Goal: Transaction & Acquisition: Purchase product/service

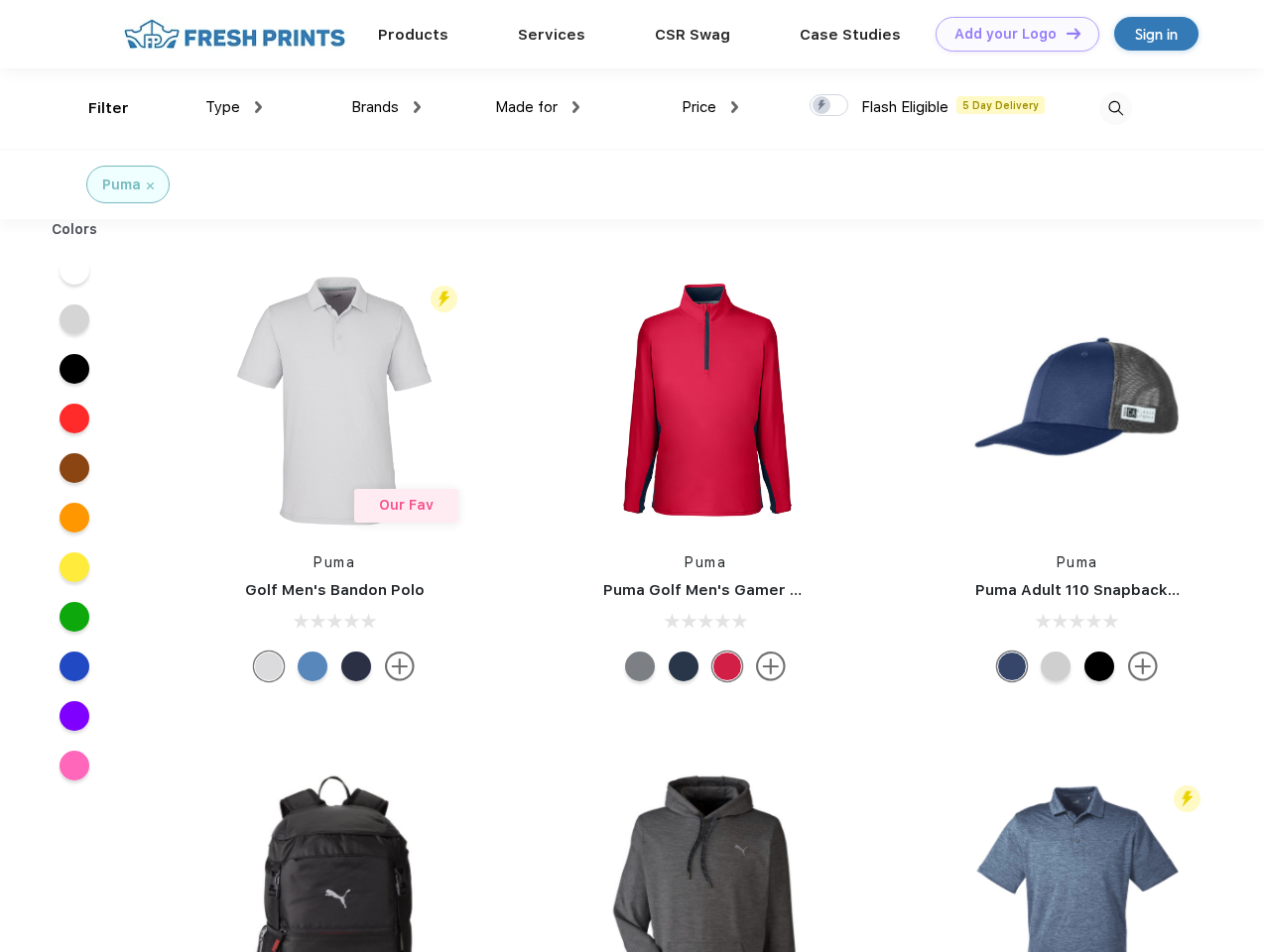
scroll to position [1, 0]
click at [1010, 34] on link "Add your Logo Design Tool" at bounding box center [1017, 34] width 164 height 35
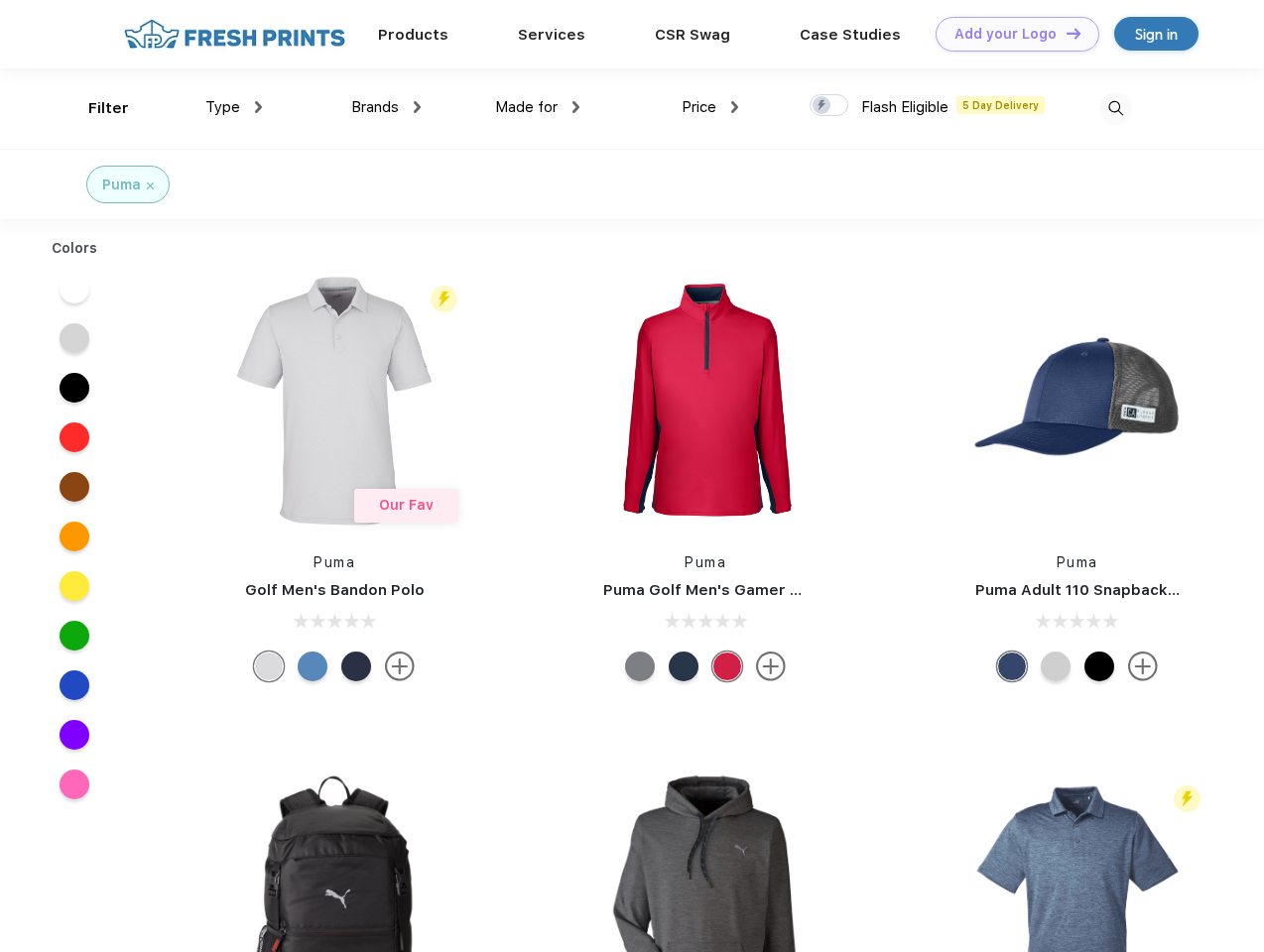
click at [0, 0] on div "Design Tool" at bounding box center [0, 0] width 0 height 0
click at [1065, 33] on link "Add your Logo Design Tool" at bounding box center [1017, 34] width 164 height 35
click at [96, 108] on div "Filter" at bounding box center [108, 108] width 41 height 23
click at [234, 107] on span "Type" at bounding box center [222, 107] width 35 height 18
click at [386, 107] on span "Brands" at bounding box center [375, 107] width 48 height 18
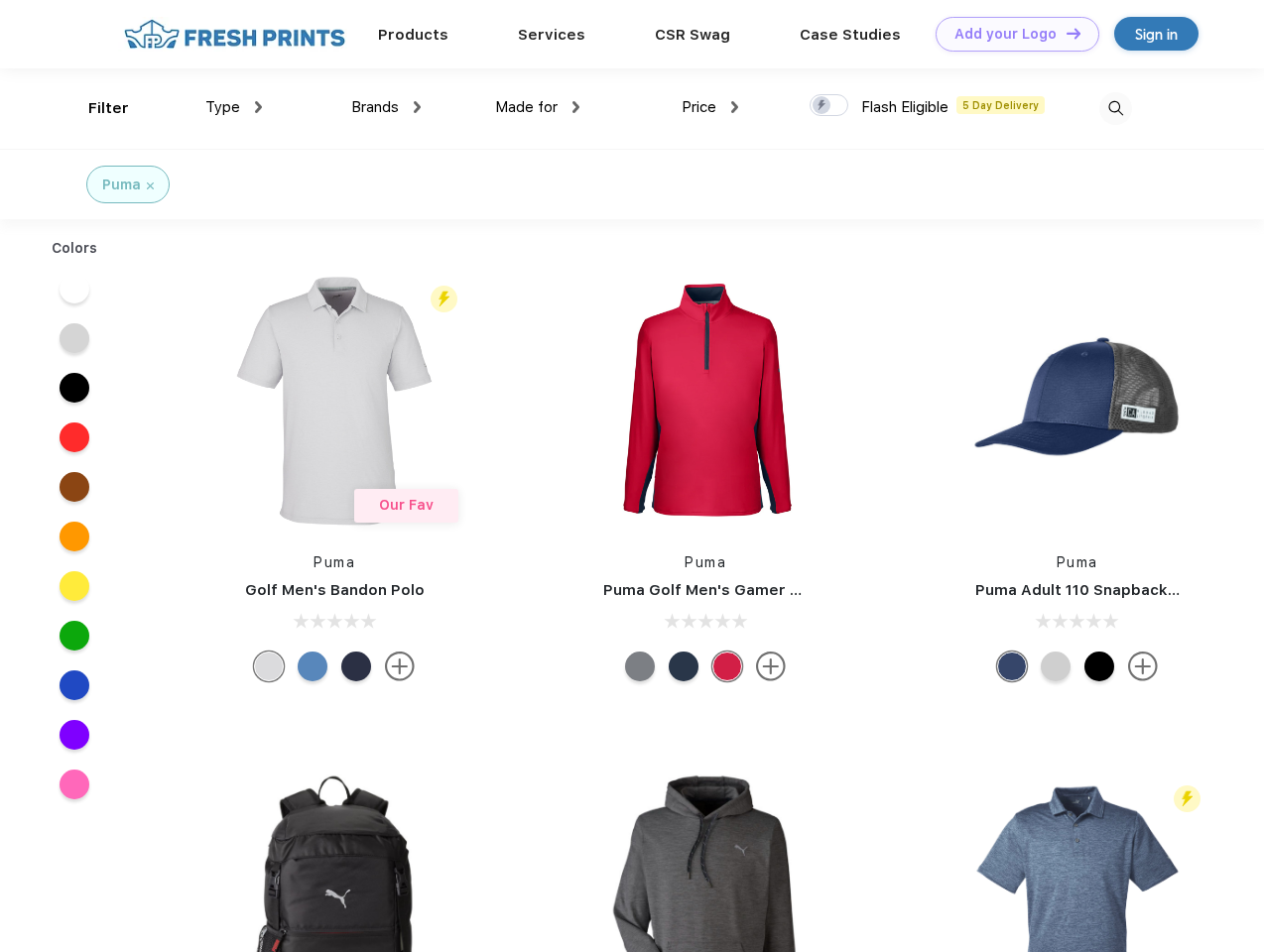
click at [537, 107] on span "Made for" at bounding box center [527, 107] width 63 height 18
click at [711, 107] on span "Price" at bounding box center [699, 107] width 35 height 18
click at [830, 106] on div at bounding box center [829, 105] width 39 height 22
click at [823, 106] on input "checkbox" at bounding box center [816, 99] width 13 height 13
click at [1116, 108] on img at bounding box center [1116, 108] width 33 height 33
